Goal: Communication & Community: Answer question/provide support

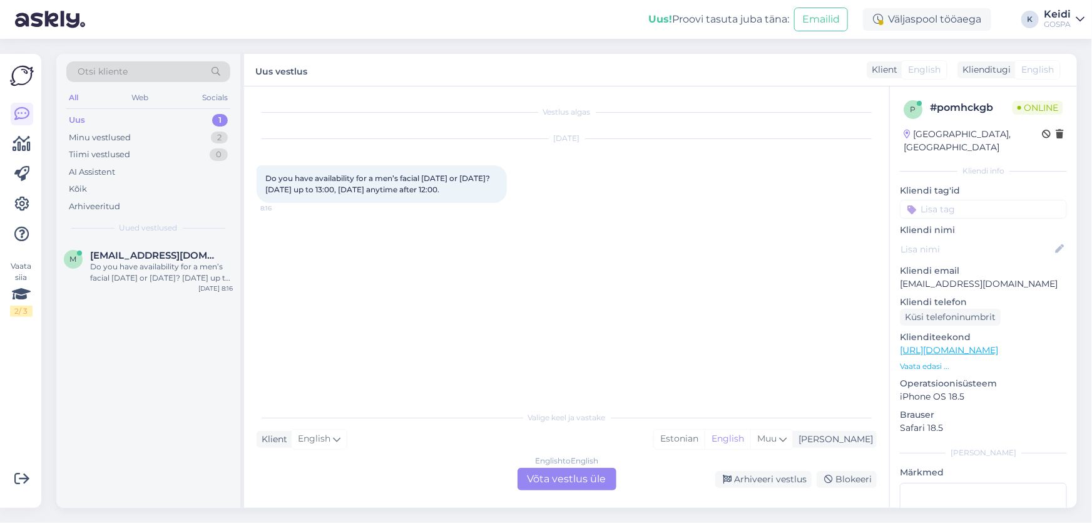
click at [578, 482] on div "English to English Võta vestlus üle" at bounding box center [567, 479] width 99 height 23
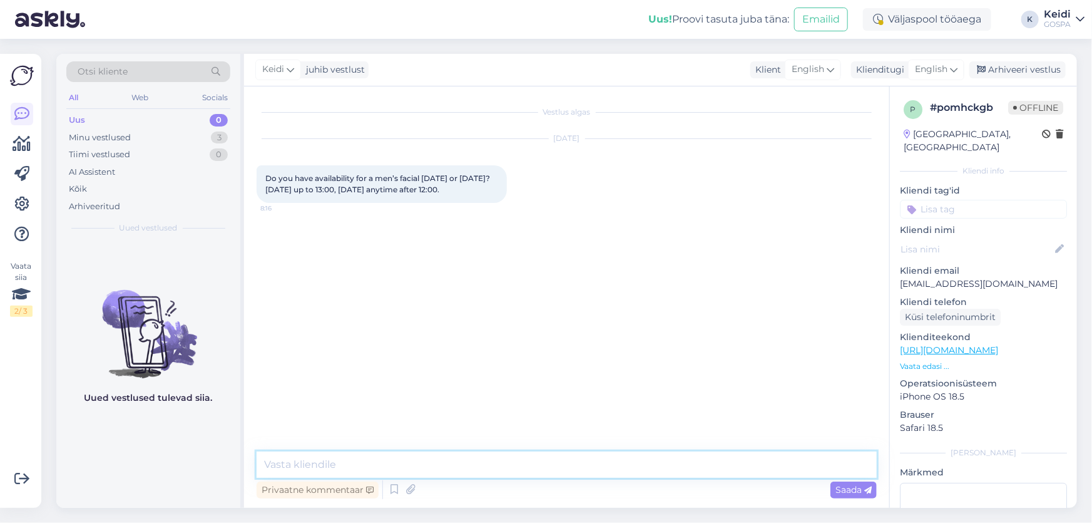
click at [547, 476] on textarea at bounding box center [567, 464] width 620 height 26
click at [952, 66] on icon at bounding box center [954, 70] width 8 height 14
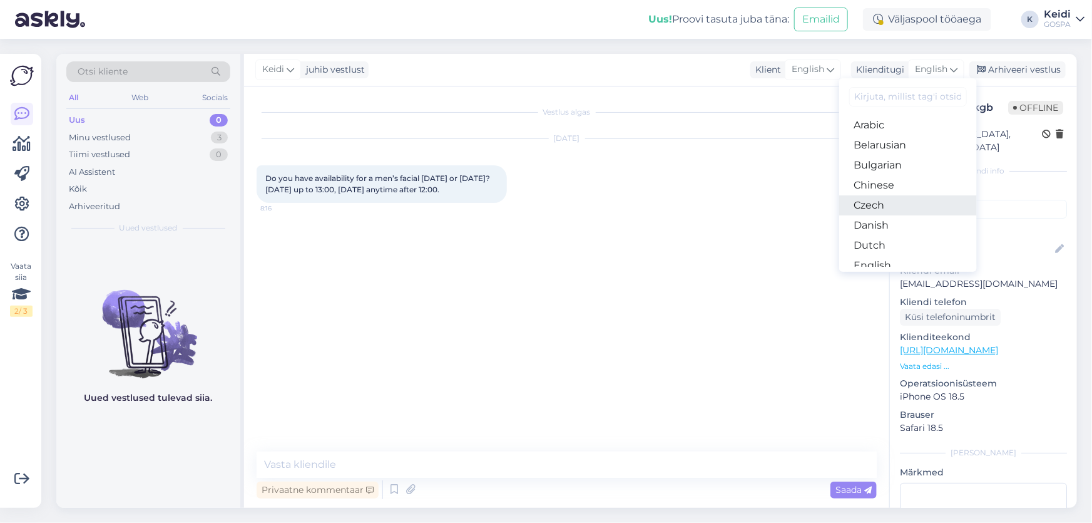
scroll to position [56, 0]
click at [890, 223] on link "Estonian" at bounding box center [908, 229] width 138 height 20
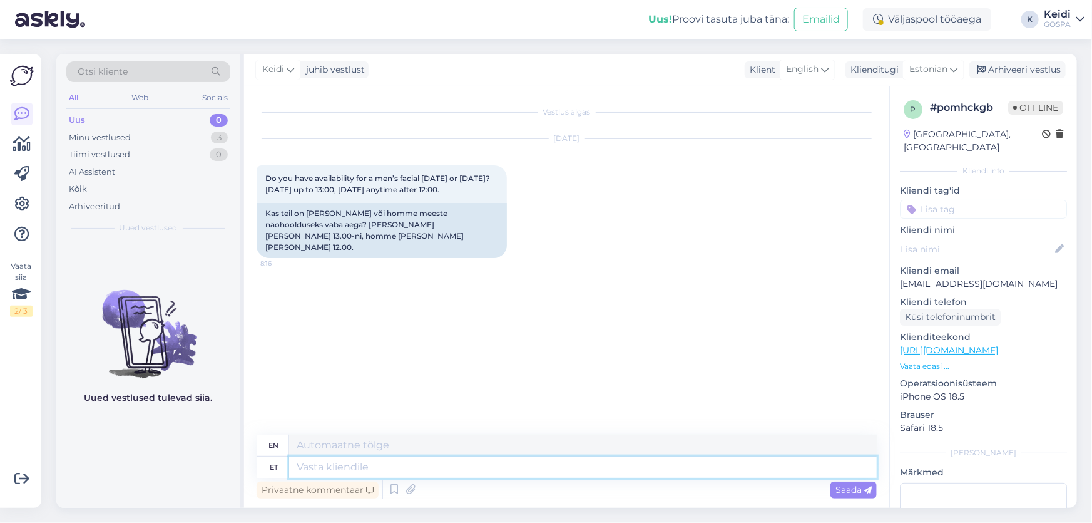
click at [427, 469] on textarea at bounding box center [583, 466] width 588 height 21
type textarea "Tere!"
type textarea "Hello!"
type textarea "Tere! On p"
type textarea "Hello! It is"
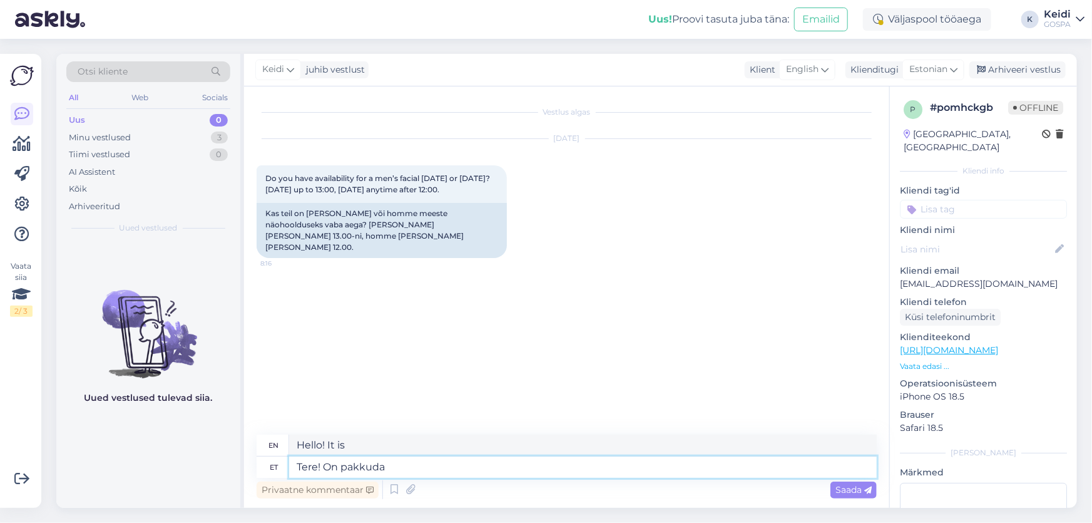
type textarea "Tere! On pakkuda"
type textarea "Hello! We have an offer"
type textarea "Tere! On pakkuda [PERSON_NAME]"
type textarea "Hello! Available [DATE]"
type textarea "Tere! On pakkuda [PERSON_NAME] nt."
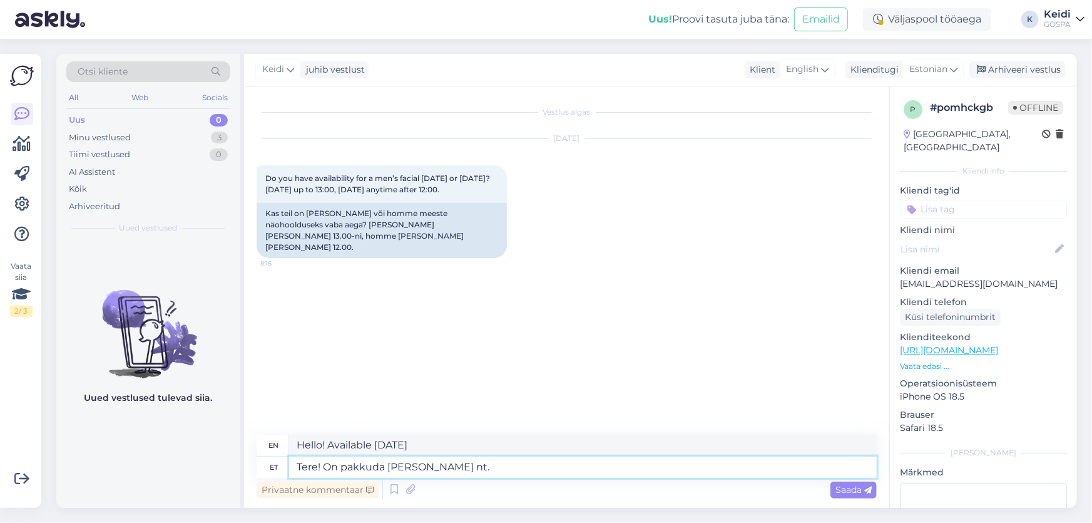
type textarea "Hello! [DATE] we have for example:"
type textarea "Tere! On pakkuda [PERSON_NAME] nt. 11:"
type textarea "Hello! [DATE] is available for example. 11"
type textarea "Tere! On pakkuda [PERSON_NAME] nt. 11:00"
type textarea "Hello! Available [DATE], e.g. 11:00"
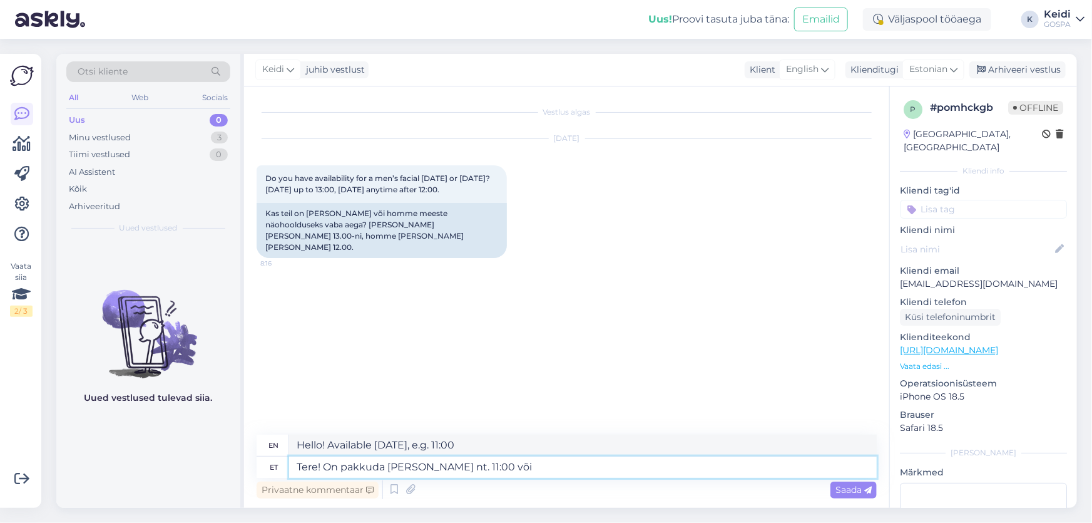
type textarea "Tere! On pakkuda [PERSON_NAME] nt. 11:00 või"
type textarea "Hello! Is it available [DATE], for example, at 11:00 or"
type textarea "Tere! On pakkuda [PERSON_NAME] nt. 11:00 või 12"
type textarea "Hello! Available [DATE], e.g. 11:00 or 12"
type textarea "Tere! On pakkuda [PERSON_NAME] nt. 11:00 või 12:0"
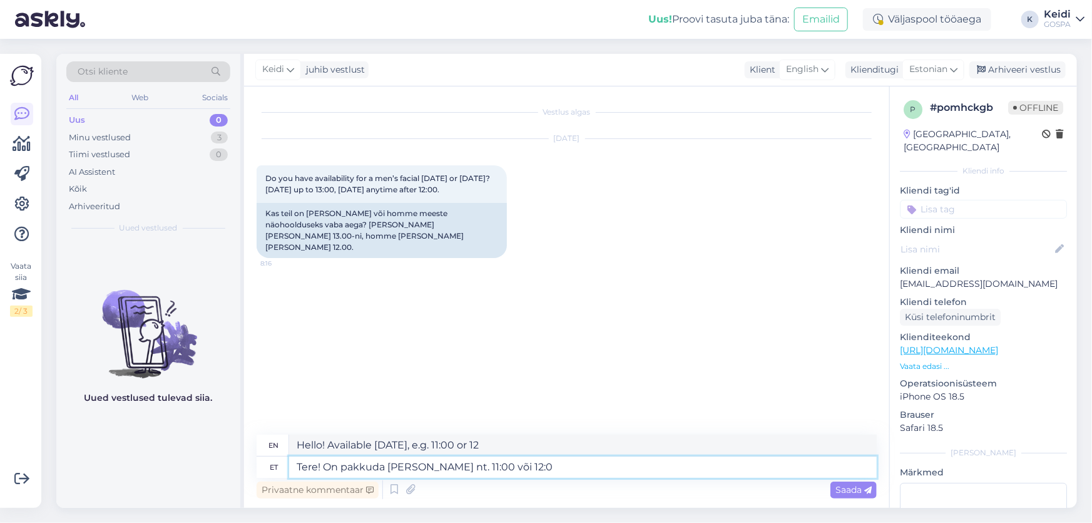
type textarea "Hello! Available [DATE], for example, 11:00 or 12:"
type textarea "Tere! On pakkuda [PERSON_NAME] nt. 11:00 või 12:00"
type textarea "Hello! Is it available [DATE], for example, 11:00 or 12:00?"
type textarea "Tere! On pakkuda [PERSON_NAME] nt. 11:00 või 12:00."
type textarea "Hello! It is available [DATE], for example, at 11:00 or 12:00."
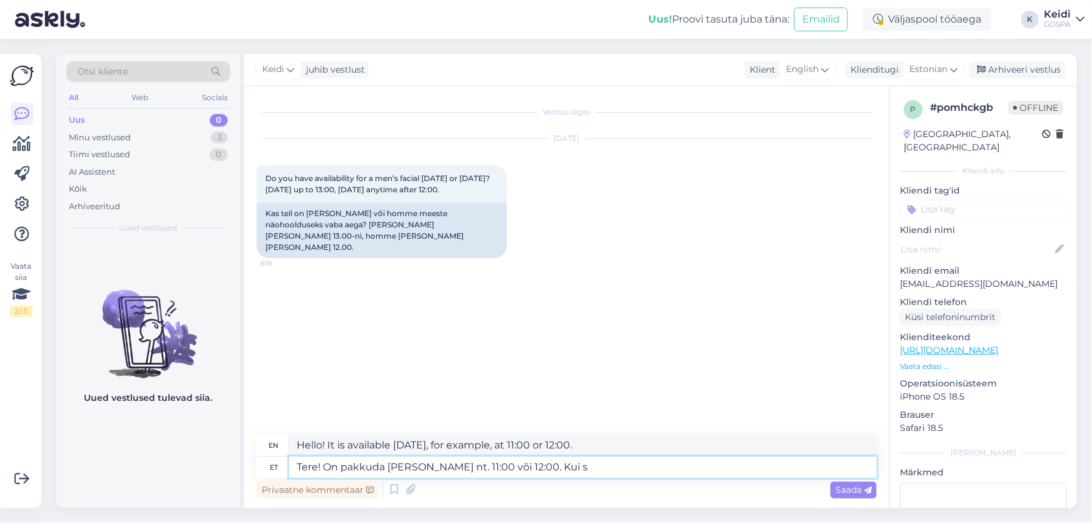
type textarea "Tere! On pakkuda [PERSON_NAME] nt. 11:00 või 12:00. Kui so"
type textarea "Hello! It is available [DATE] e.g. 11:00 or 12:00. If"
type textarea "Tere! On pakkuda [PERSON_NAME] nt. 11:00 või 12:00. Kui soovite b"
type textarea "Hello! It is available [DATE] e.g. 11:00 or 12:00. If you want"
type textarea "Tere! On pakkuda [PERSON_NAME] nt. 11:00 või 12:00. Kui soovite broneerida o"
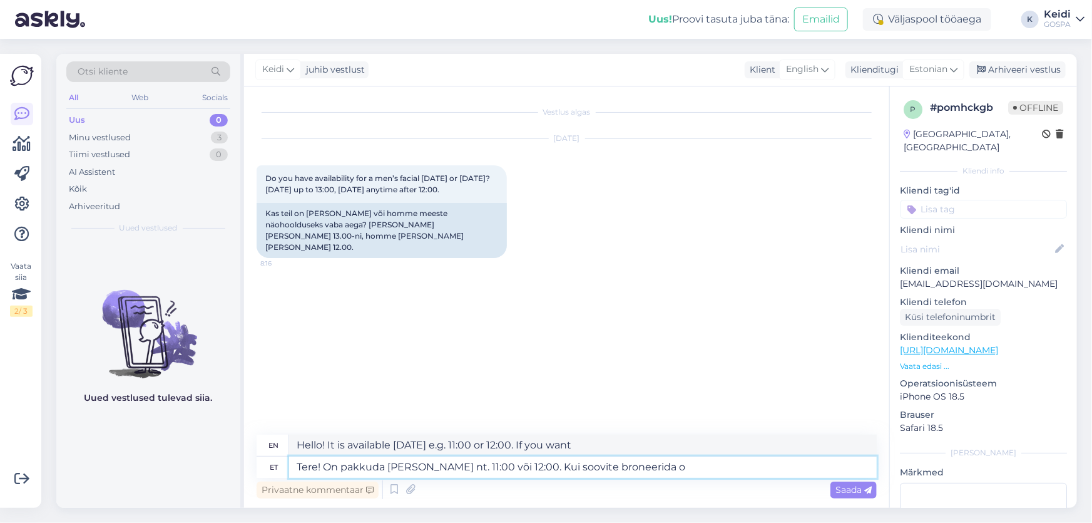
type textarea "Hello! We have availability [DATE], for example. 11:00 or 12:00. If you would l…"
type textarea "Tere! On pakkuda [PERSON_NAME] nt. 11:00 või 12:00. Kui soovite broneerida on v…"
type textarea "Hello! We have availability [DATE], for example. 11:00 or 12:00. If you would l…"
type textarea "Tere! On pakkuda [PERSON_NAME] nt. 11:00 või 12:00. Kui soovite broneerida on v…"
type textarea "Hello! It is available [DATE] e.g. 11:00 or 12:00. If you want to make a reserv…"
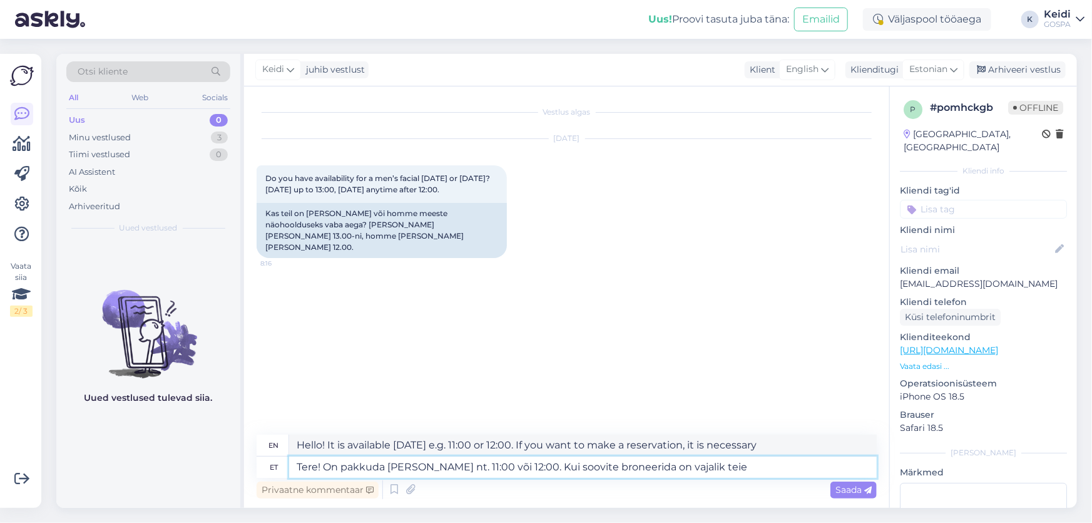
type textarea "Tere! On pakkuda [PERSON_NAME] nt. 11:00 või 12:00. Kui soovite broneerida on v…"
type textarea "Hello! We have an offer [DATE], for example. 11:00 or 12:00. If you want to mak…"
type textarea "Tere! On pakkuda [PERSON_NAME] nt. 11:00 või 12:00. Kui soovite broneerida on v…"
type textarea "Hello! It is available [DATE] e.g. 11:00 or 12:00. If you want to make a reserv…"
type textarea "Tere! On pakkuda [PERSON_NAME] nt. 11:00 või 12:00. Kui soovite broneerida on v…"
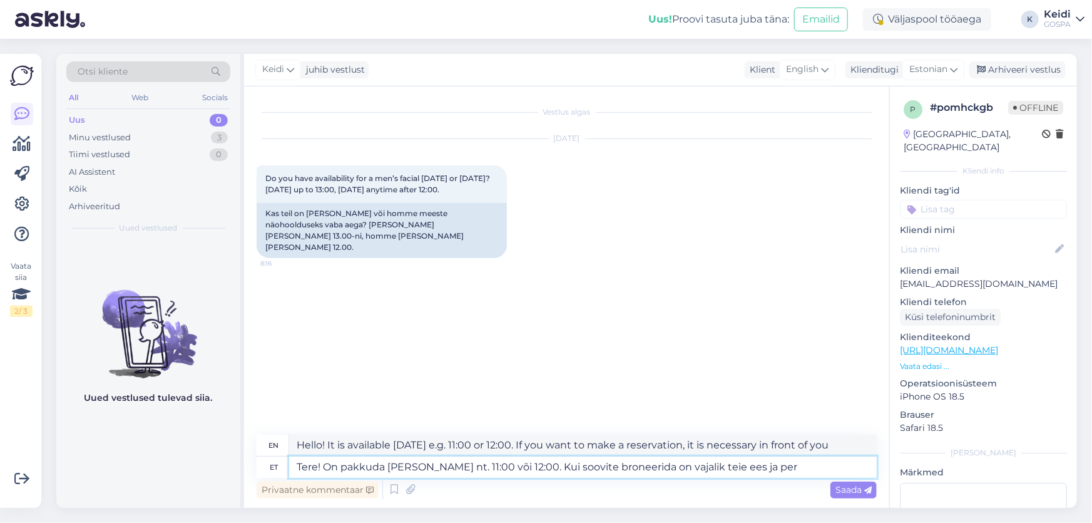
type textarea "Hello! It is available [DATE] e.g. 11:00 or 12:00. If you want to book, it is n…"
type textarea "Tere! On pakkuda [PERSON_NAME] nt. 11:00 või 12:00. Kui soovite broneerida on v…"
type textarea "Hello! It is available [DATE] e.g. 11:00 or 12:00. If you want to book, your fi…"
type textarea "Tere! On pakkuda [PERSON_NAME] nt. 11:00 või 12:00. Kui soovite broneerida on v…"
type textarea "Hello! It is available [DATE] e.g. 11:00 or 12:00. If you want to book, you nee…"
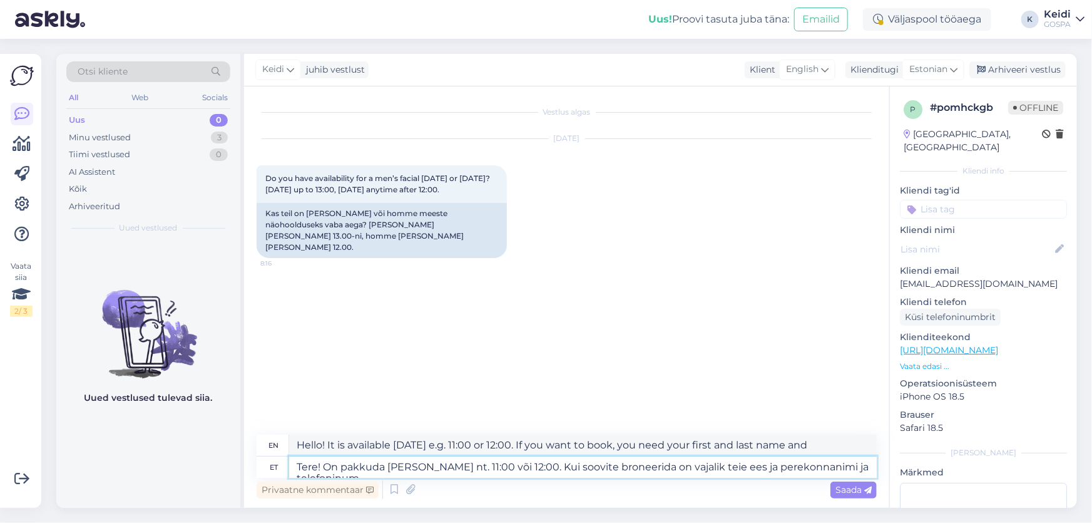
type textarea "Tere! On pakkuda [PERSON_NAME] nt. 11:00 või 12:00. Kui soovite broneerida on v…"
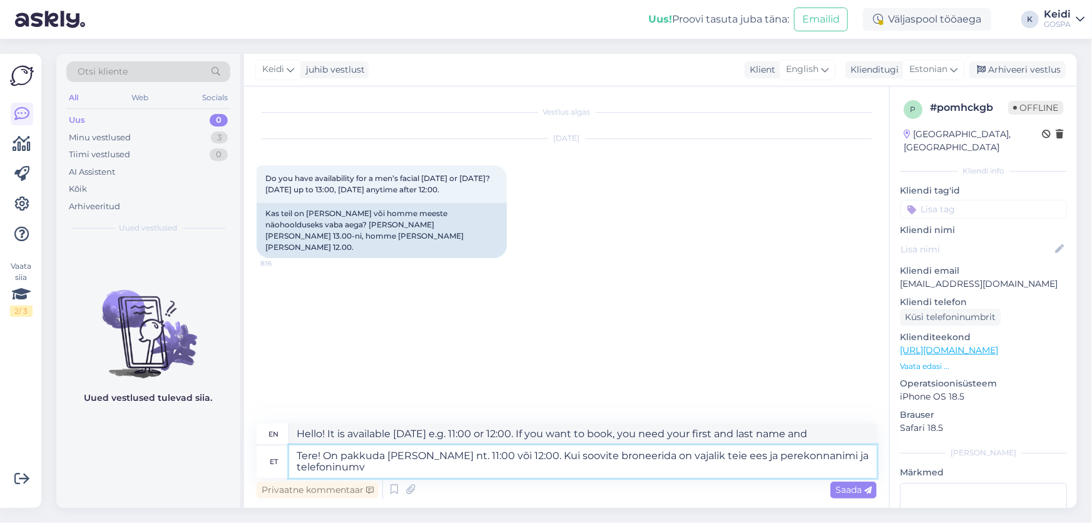
type textarea "Hello! It is available [DATE], for example. 11:00 or 12:00. If you want to make…"
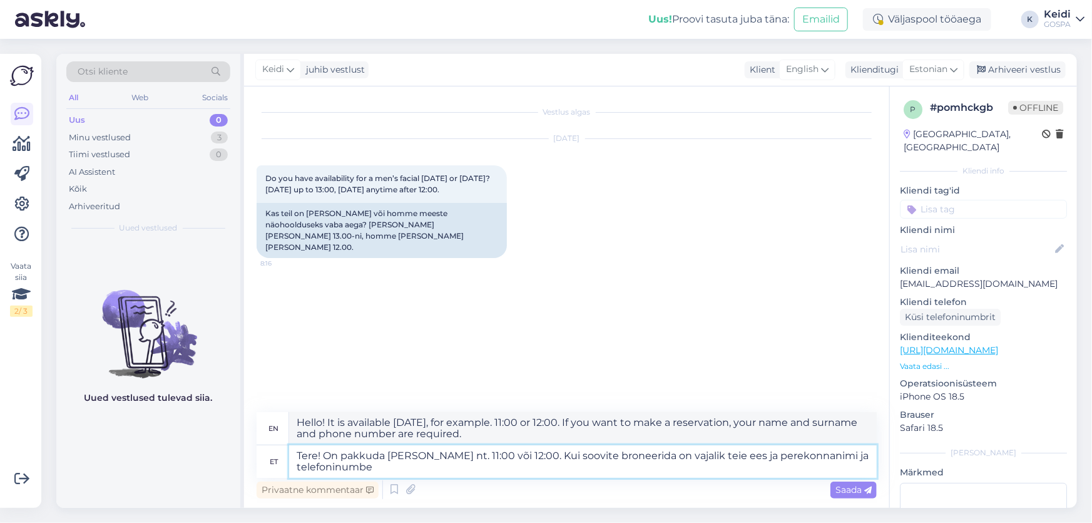
type textarea "Tere! On pakkuda [PERSON_NAME] nt. 11:00 või 12:00. Kui soovite broneerida on v…"
type textarea "Hello! It is available [DATE] e.g. 11:00 or 12:00. If you want to make a reserv…"
type textarea "Tere! On pakkuda [PERSON_NAME] nt. 11:00 või 12:00. Kui soovite broneerida on v…"
type textarea "Hello! It is available [DATE], for example. 11:00 or 12:00. If you want to make…"
click at [496, 456] on textarea "Tere! On pakkuda [PERSON_NAME] nt. 11:00 või 12:00. Kui soovite broneerida on v…" at bounding box center [583, 461] width 588 height 33
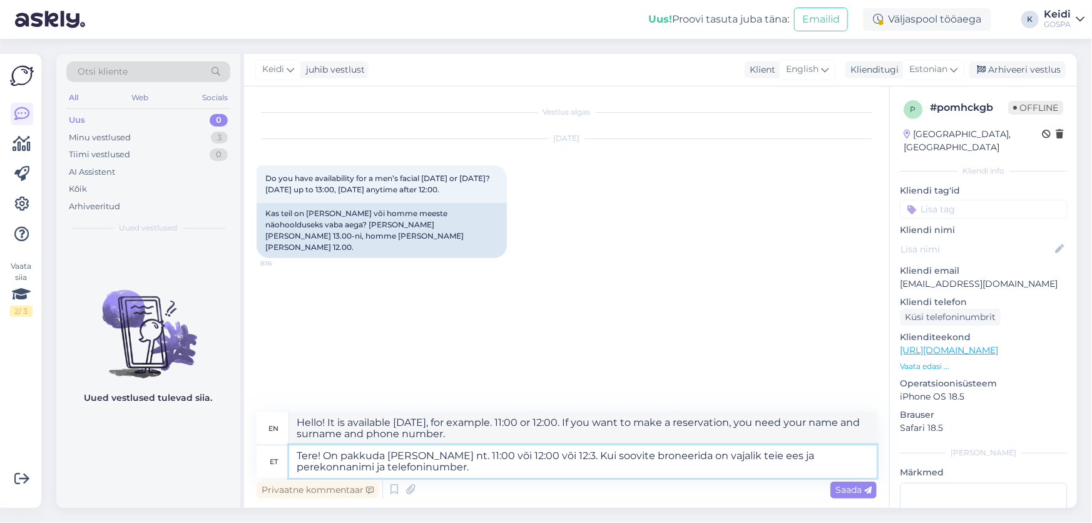
type textarea "Tere! On pakkuda [PERSON_NAME] nt. 11:00 või 12:00 või 12:30. Kui soovite brone…"
type textarea "Hello! We have availability [DATE], for example. 11:00 or 12:00 or 12:30. If yo…"
click at [670, 454] on textarea "Tere! On pakkuda [PERSON_NAME] nt. 11:00 või 12:00 või 12:30. Kui soovite brone…" at bounding box center [583, 461] width 588 height 33
type textarea "Tere! On pakkuda [PERSON_NAME] nt. 11:00 või 12:00 või 12:30. Kui soovite brone…"
type textarea "Hello! We have availability [DATE], for example. 11:00 or 12:00 or 12:30. If yo…"
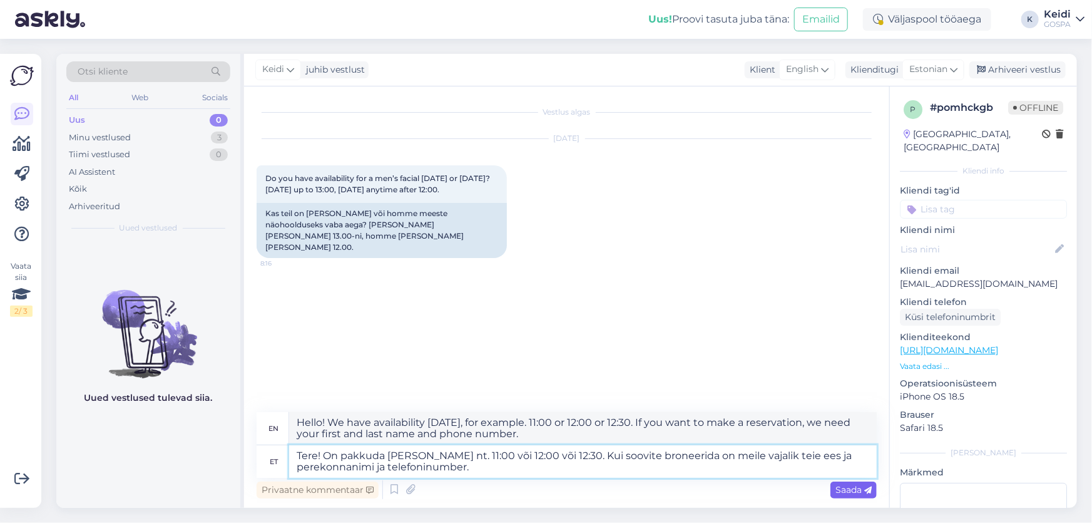
type textarea "Tere! On pakkuda [PERSON_NAME] nt. 11:00 või 12:00 või 12:30. Kui soovite brone…"
click at [850, 485] on span "Saada" at bounding box center [854, 489] width 36 height 11
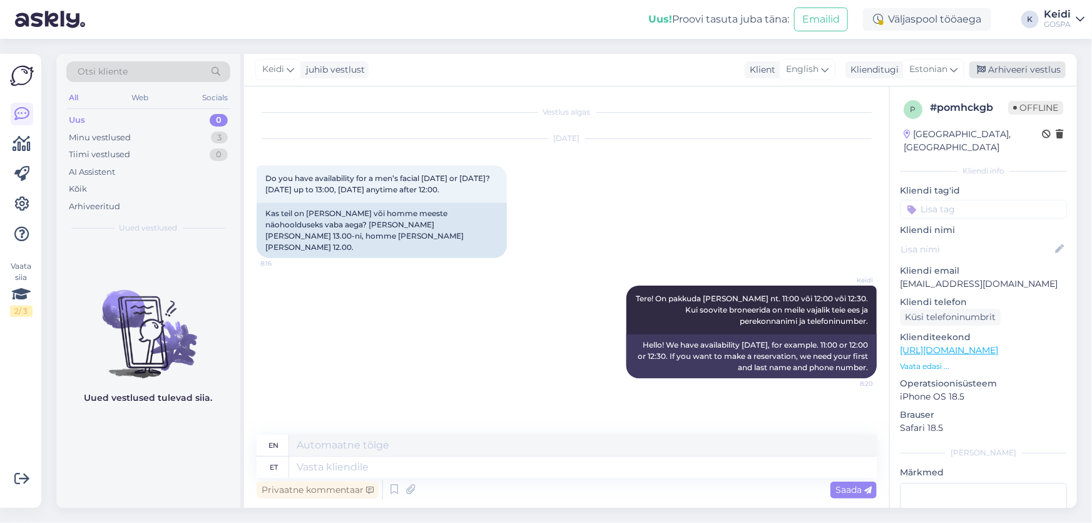
click at [1030, 66] on div "Arhiveeri vestlus" at bounding box center [1018, 69] width 96 height 17
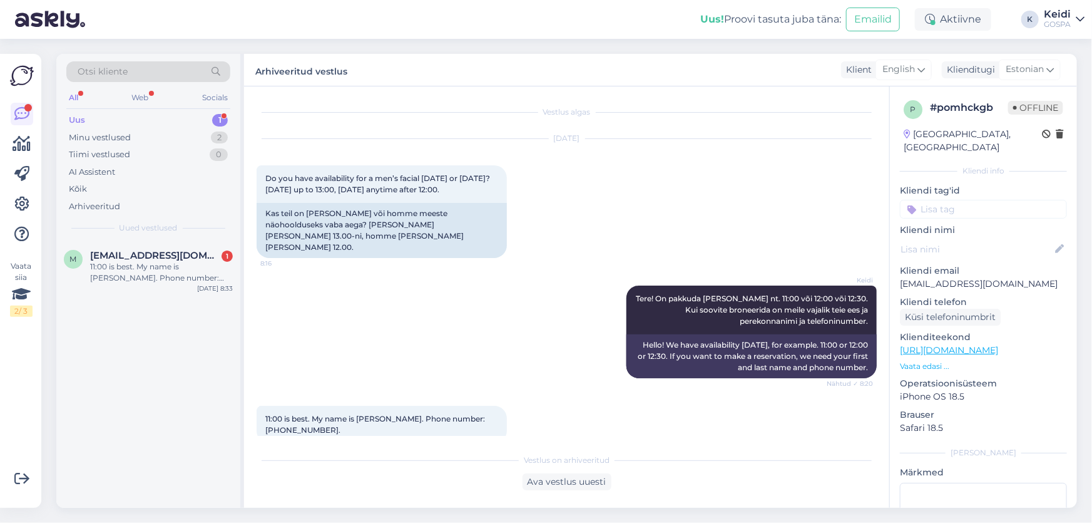
scroll to position [9, 0]
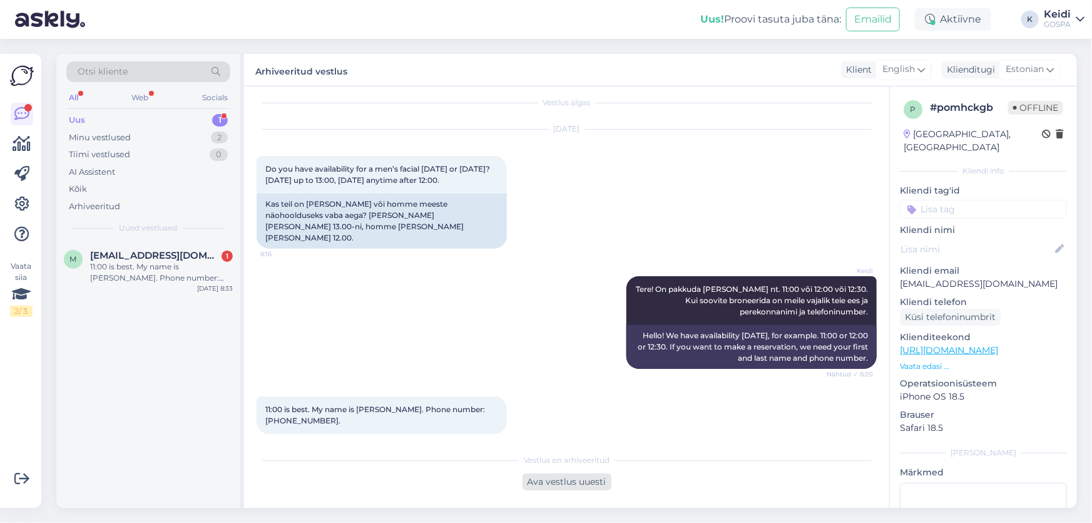
click at [555, 482] on div "Ava vestlus uuesti" at bounding box center [567, 481] width 89 height 17
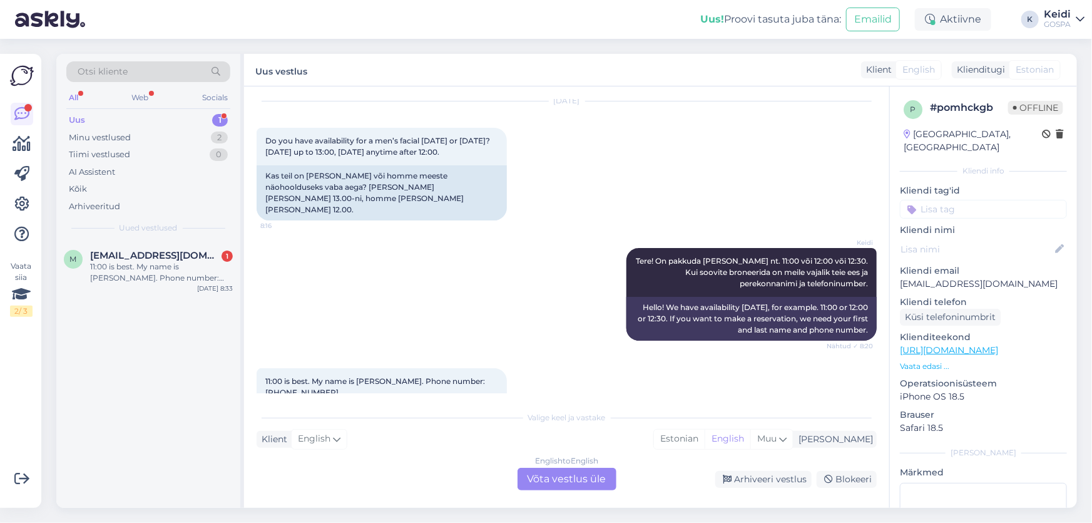
scroll to position [51, 0]
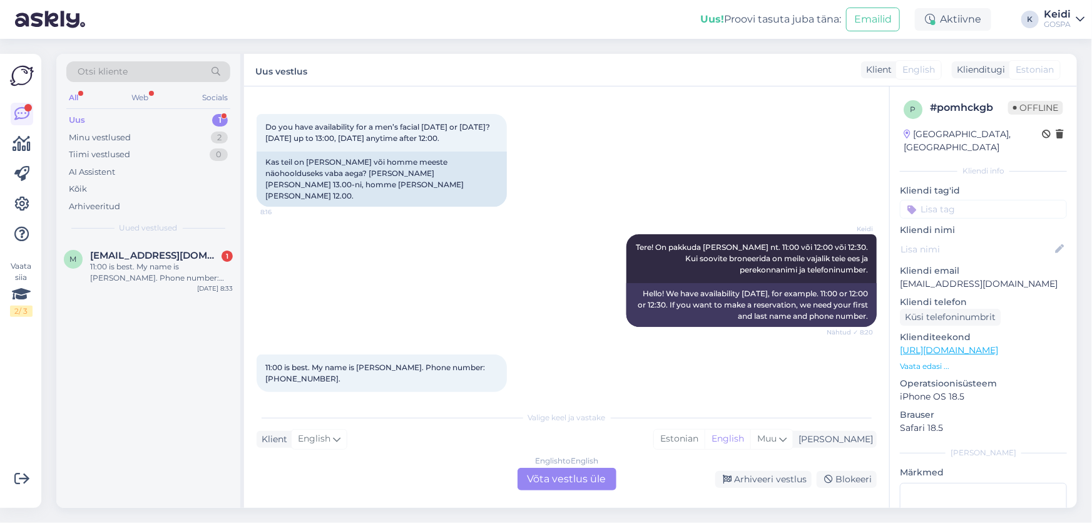
click at [563, 494] on div "Vestlus algas [DATE] Do you have availability for a men’s facial [DATE] or [DAT…" at bounding box center [566, 296] width 645 height 421
click at [556, 474] on div "English to English Võta vestlus üle" at bounding box center [567, 479] width 99 height 23
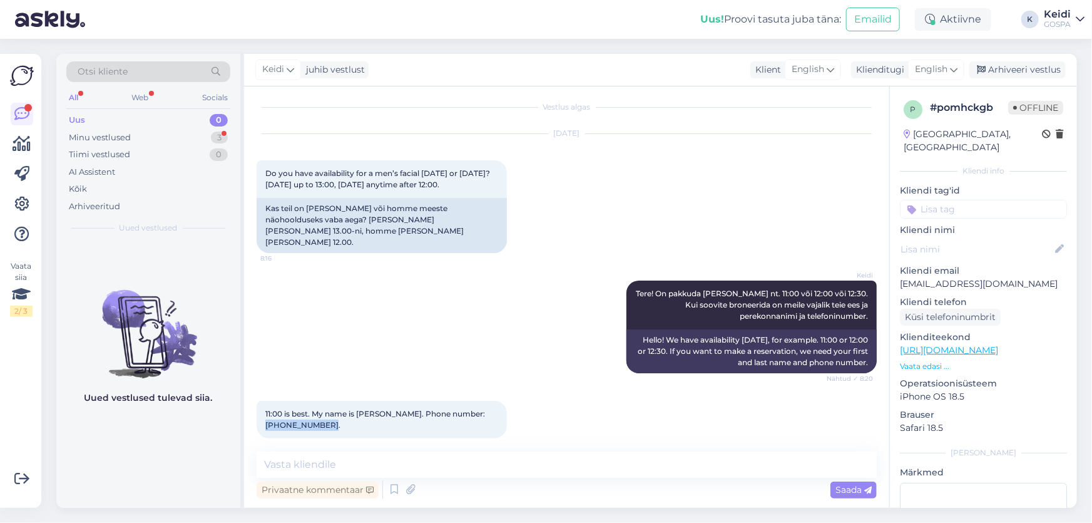
drag, startPoint x: 481, startPoint y: 403, endPoint x: 458, endPoint y: 419, distance: 27.4
click at [458, 419] on div "11:00 is best. My name is [PERSON_NAME]. Phone number: [PHONE_NUMBER]. 8:33" at bounding box center [382, 420] width 250 height 38
copy span "[PHONE_NUMBER]."
click at [389, 473] on textarea at bounding box center [567, 464] width 620 height 26
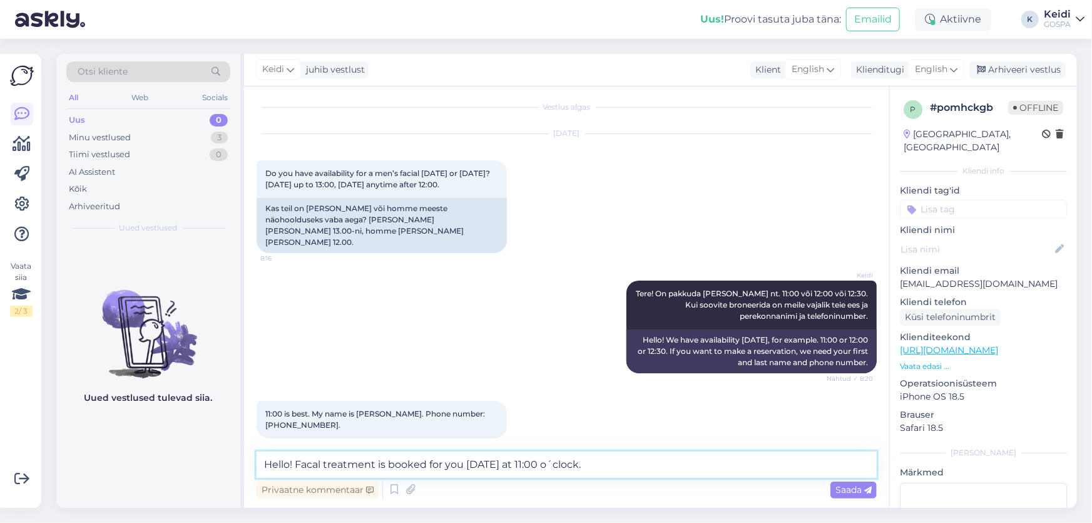
drag, startPoint x: 291, startPoint y: 462, endPoint x: 232, endPoint y: 467, distance: 59.1
click at [234, 467] on div "Otsi kliente All Web Socials Uus 0 Minu vestlused 3 Tiimi vestlused 0 AI Assist…" at bounding box center [566, 281] width 1021 height 454
type textarea "Facal treatment is booked for you [DATE] at 11:00 o´clock."
click at [843, 490] on span "Saada" at bounding box center [854, 489] width 36 height 11
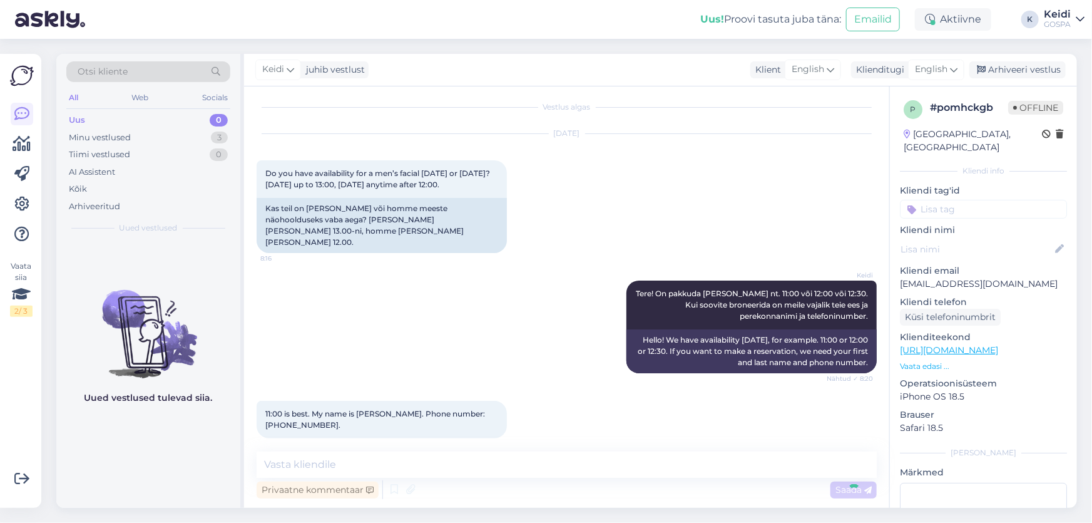
scroll to position [59, 0]
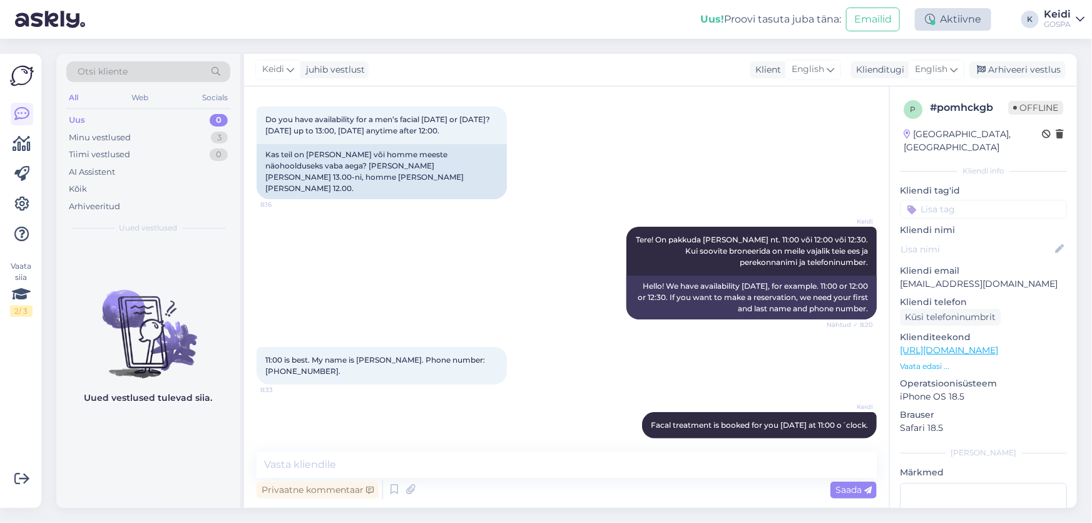
click at [945, 16] on div "Aktiivne" at bounding box center [953, 19] width 76 height 23
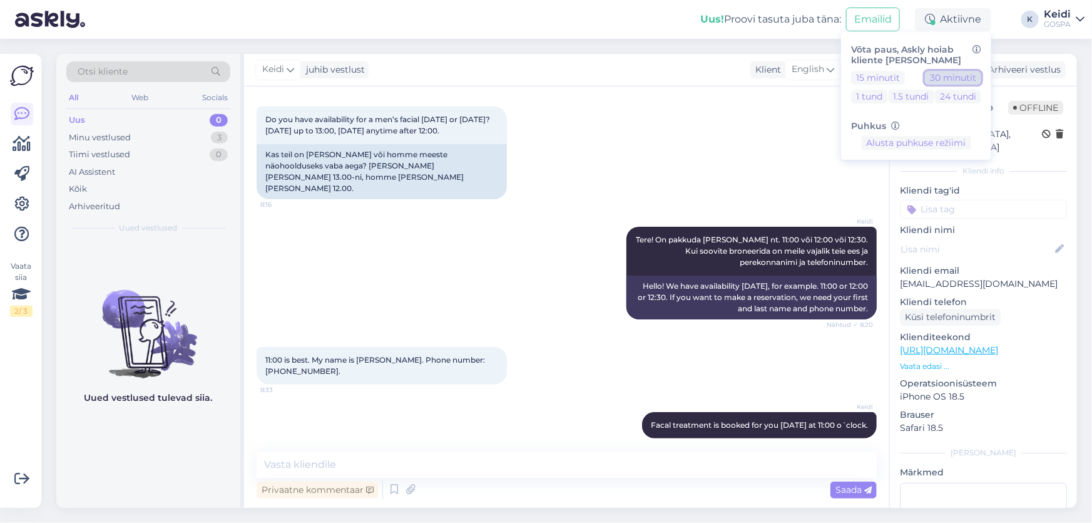
click at [945, 74] on button "30 minutit" at bounding box center [953, 78] width 56 height 14
